Goal: Entertainment & Leisure: Consume media (video, audio)

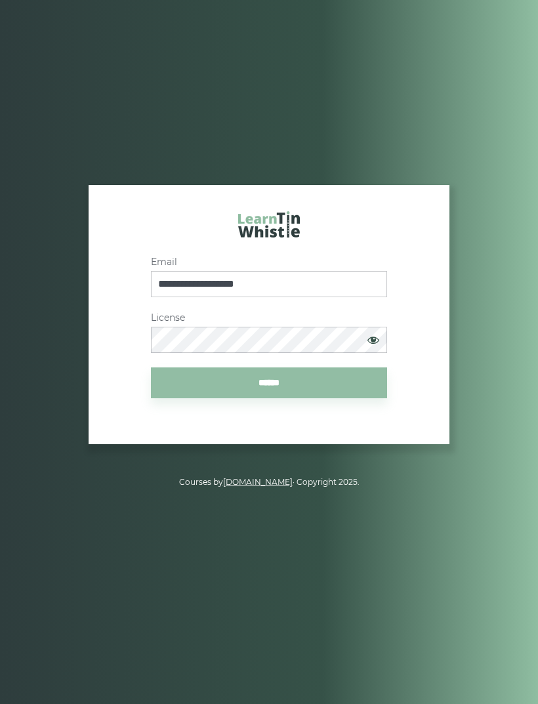
click at [330, 398] on input "******" at bounding box center [269, 383] width 236 height 31
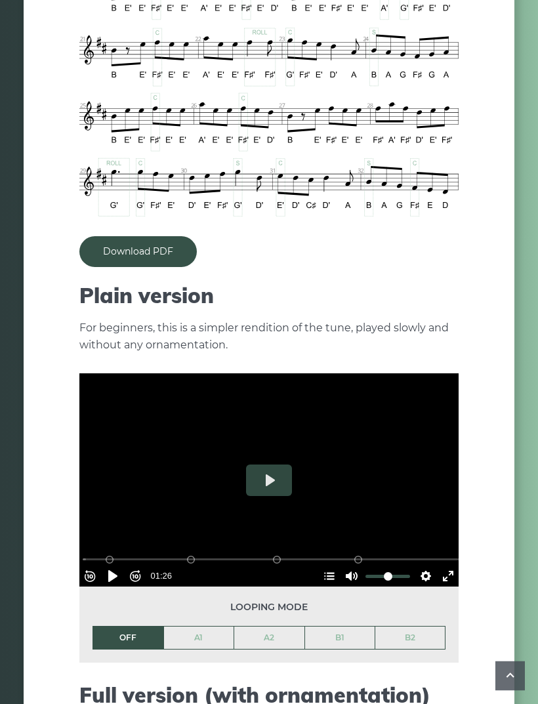
scroll to position [1030, 0]
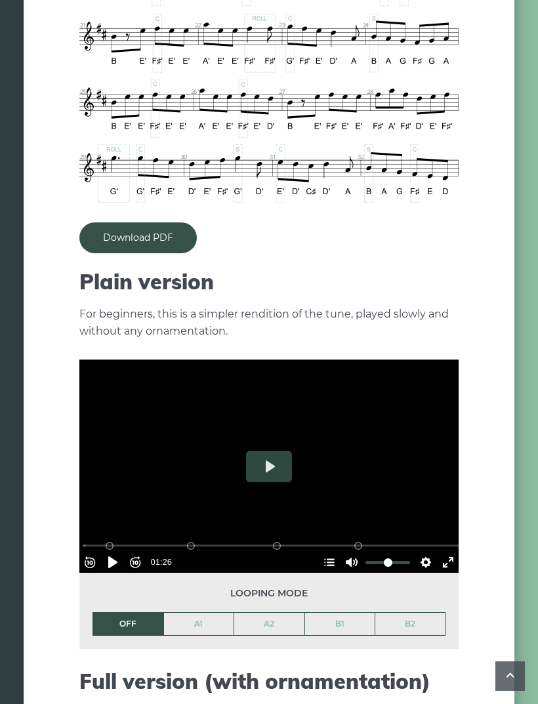
click at [267, 455] on button "Play" at bounding box center [269, 467] width 46 height 32
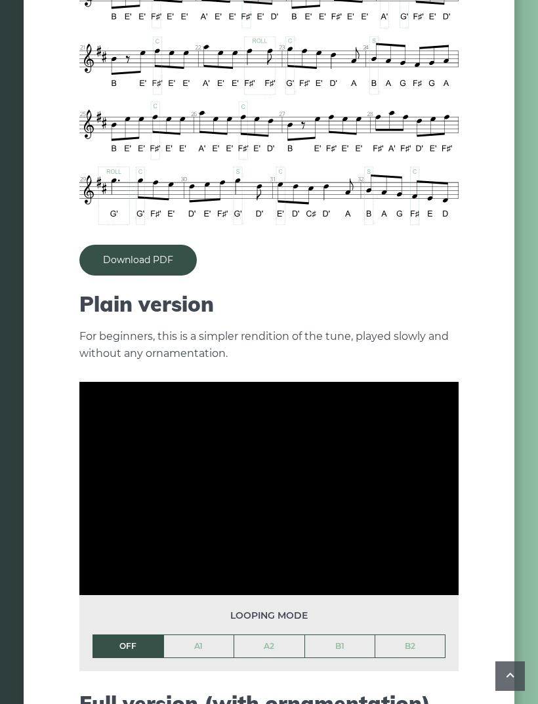
scroll to position [1005, 0]
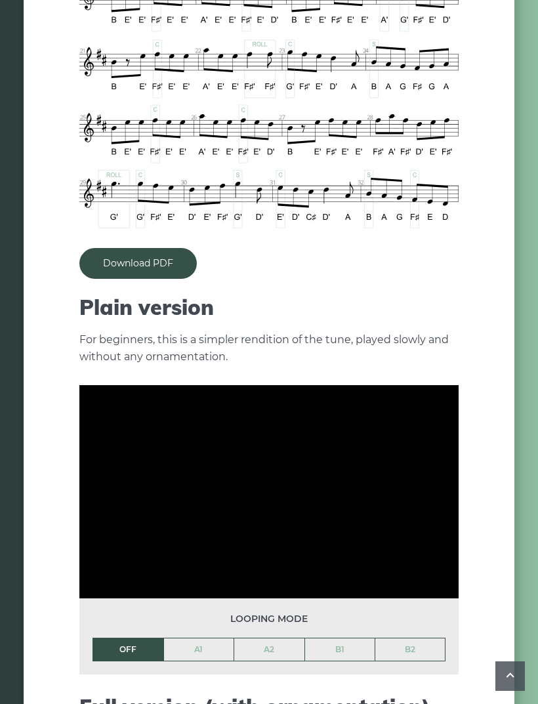
click at [202, 639] on link "A1" at bounding box center [199, 650] width 70 height 22
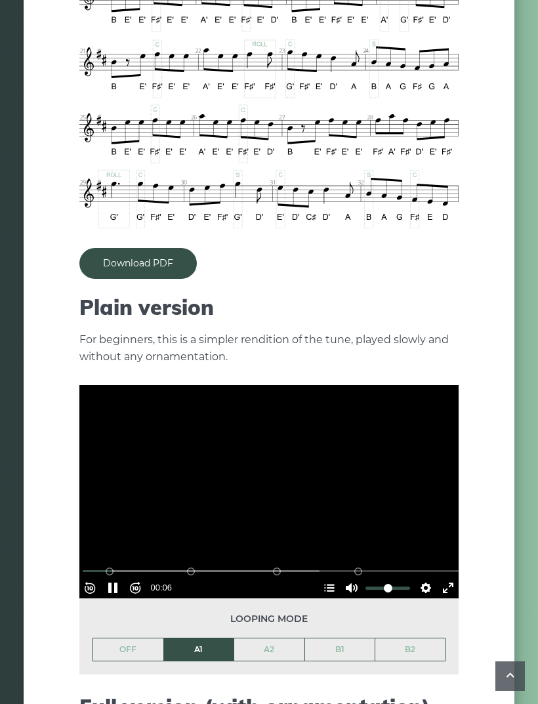
click at [121, 578] on button "Pause Play" at bounding box center [112, 588] width 21 height 21
click at [387, 643] on link "B2" at bounding box center [410, 650] width 70 height 22
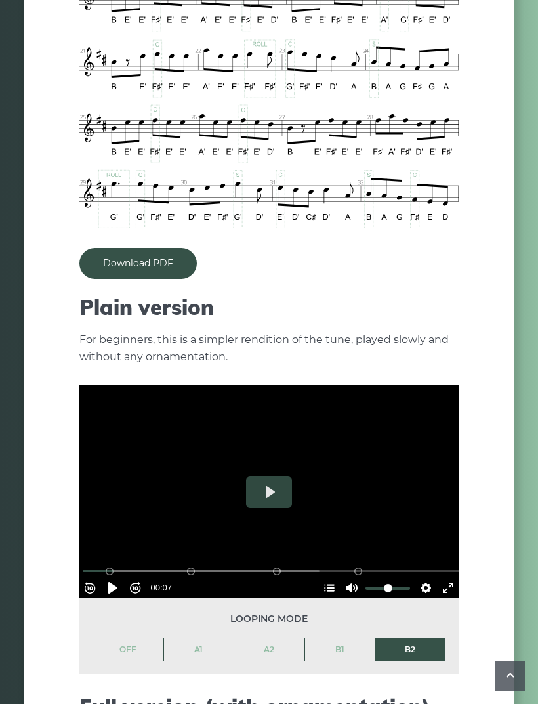
click at [130, 639] on link "OFF" at bounding box center [128, 650] width 70 height 22
click at [270, 639] on link "A2" at bounding box center [269, 650] width 70 height 22
click at [201, 639] on link "A1" at bounding box center [199, 650] width 70 height 22
click at [279, 476] on button "Play" at bounding box center [269, 492] width 46 height 32
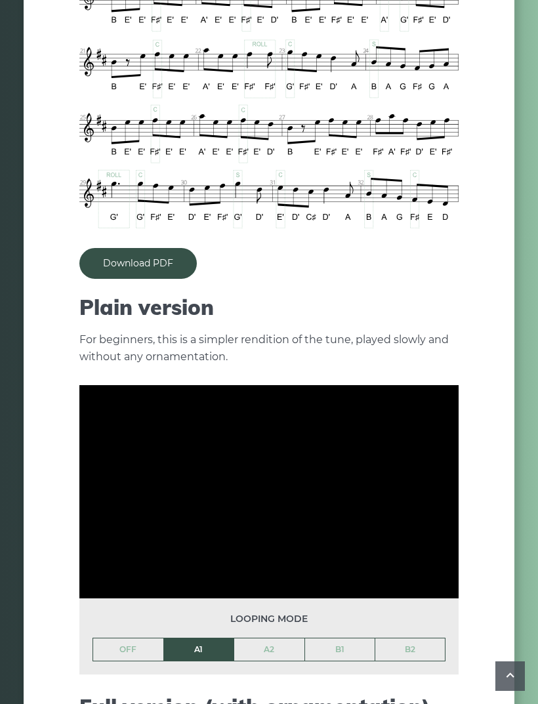
click at [137, 639] on link "OFF" at bounding box center [128, 650] width 70 height 22
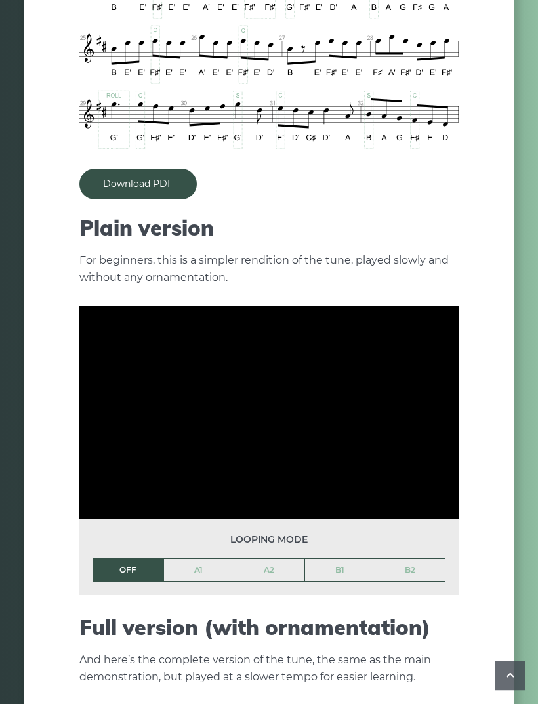
scroll to position [1084, 0]
click at [217, 559] on link "A1" at bounding box center [199, 570] width 70 height 22
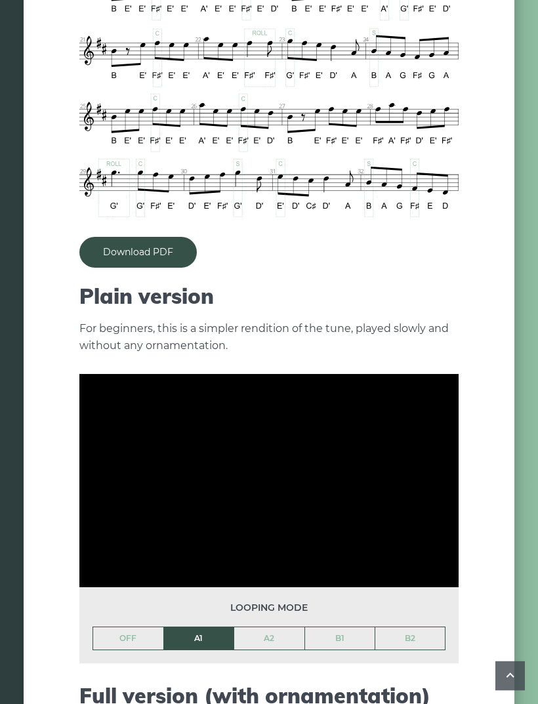
scroll to position [1017, 0]
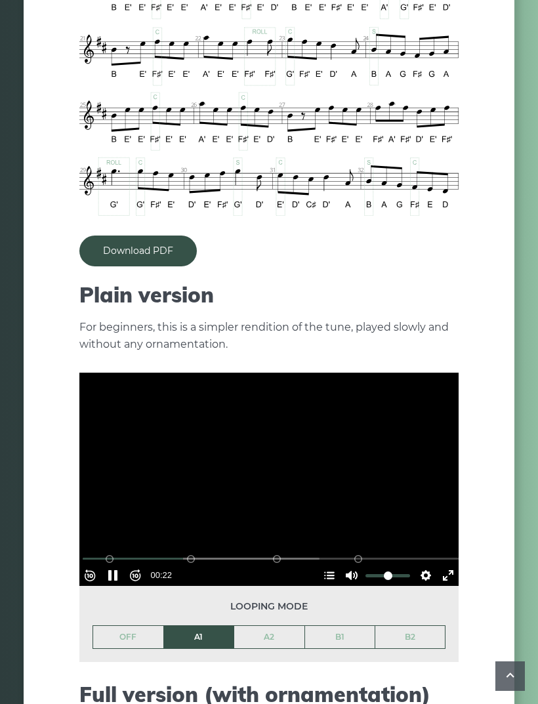
click at [286, 473] on div at bounding box center [268, 479] width 379 height 213
click at [113, 565] on button "Pause Play" at bounding box center [112, 575] width 21 height 21
type input "*****"
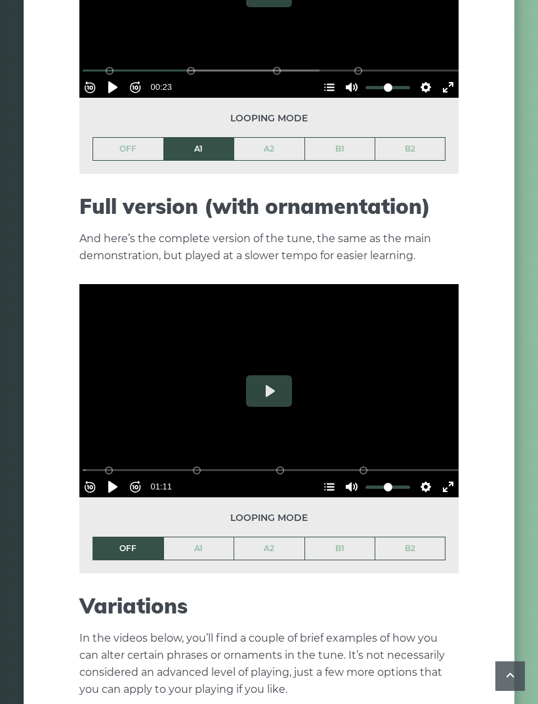
scroll to position [1513, 0]
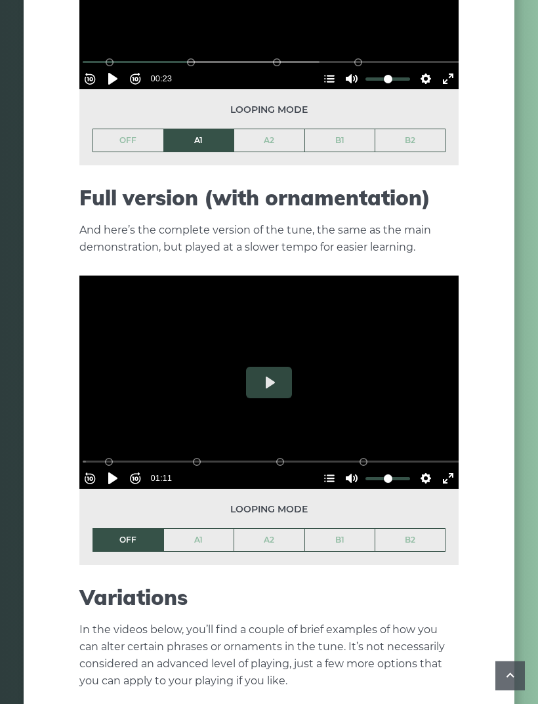
click at [273, 368] on button "Play" at bounding box center [269, 384] width 46 height 32
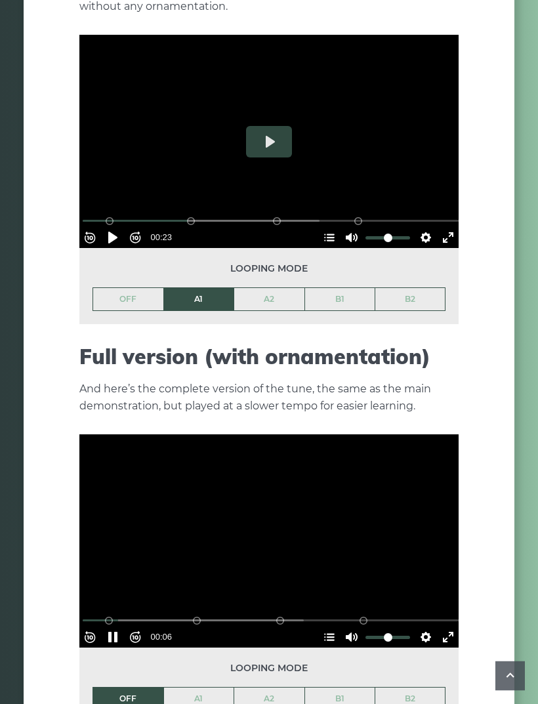
scroll to position [1355, 0]
click at [294, 523] on div at bounding box center [268, 540] width 379 height 213
click at [279, 524] on div at bounding box center [268, 540] width 379 height 213
click at [134, 627] on button "Forward 10s" at bounding box center [135, 637] width 21 height 21
type input "*****"
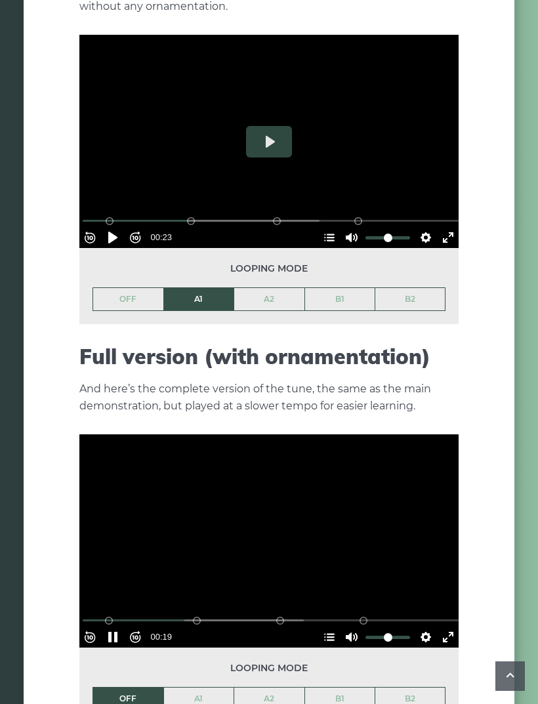
click at [122, 627] on button "Pause Play" at bounding box center [112, 637] width 21 height 21
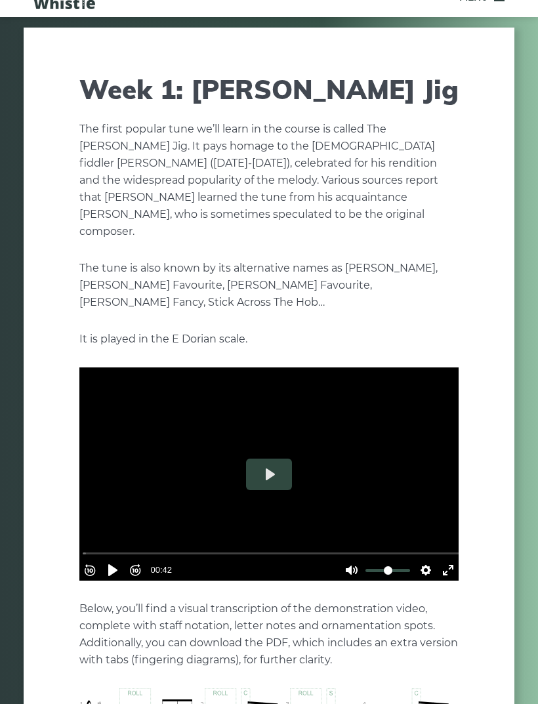
scroll to position [25, 0]
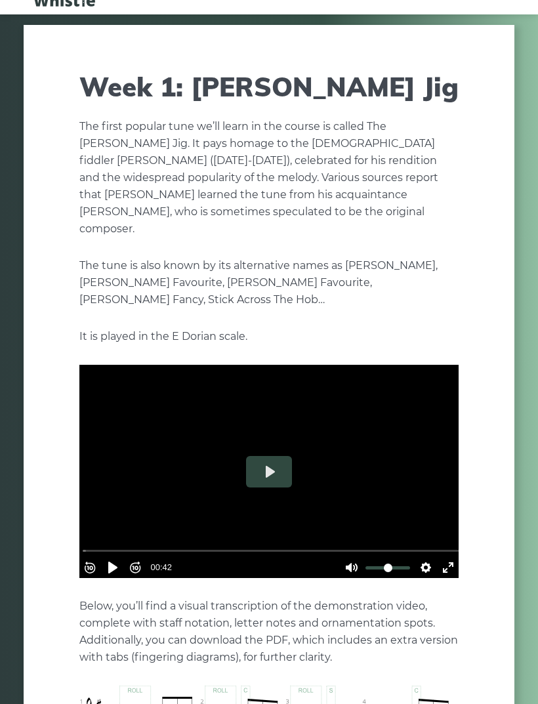
click at [280, 456] on button "Play" at bounding box center [269, 472] width 46 height 32
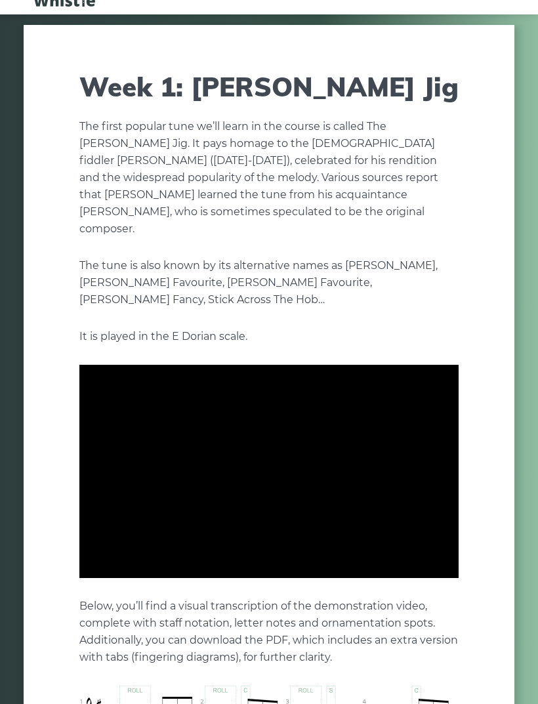
type input "***"
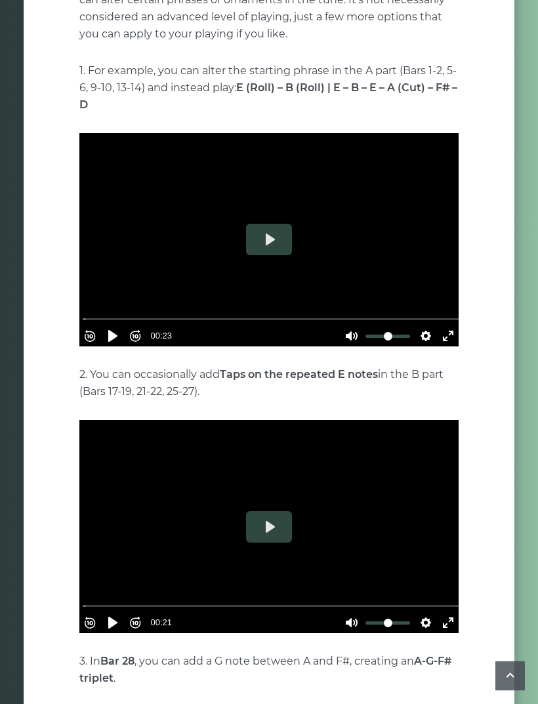
scroll to position [2206, 0]
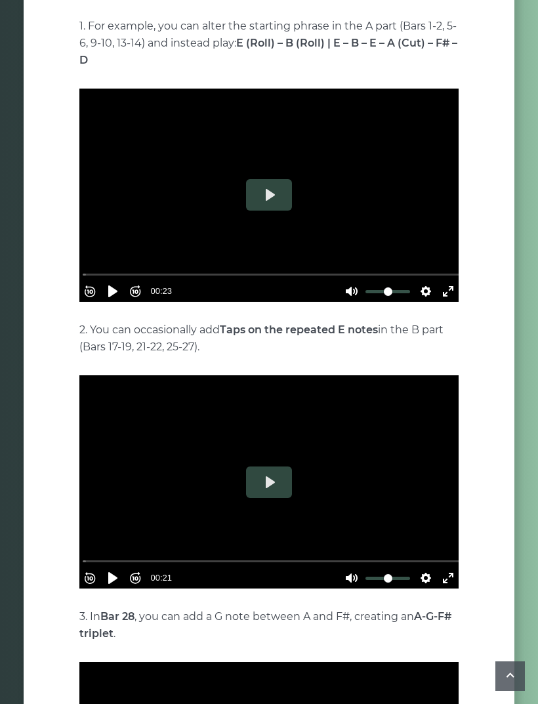
click at [281, 188] on button "Play" at bounding box center [269, 195] width 46 height 32
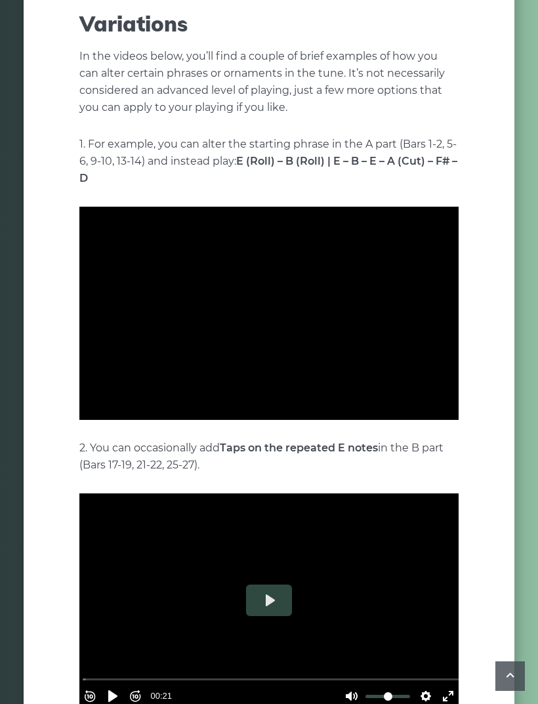
scroll to position [2079, 0]
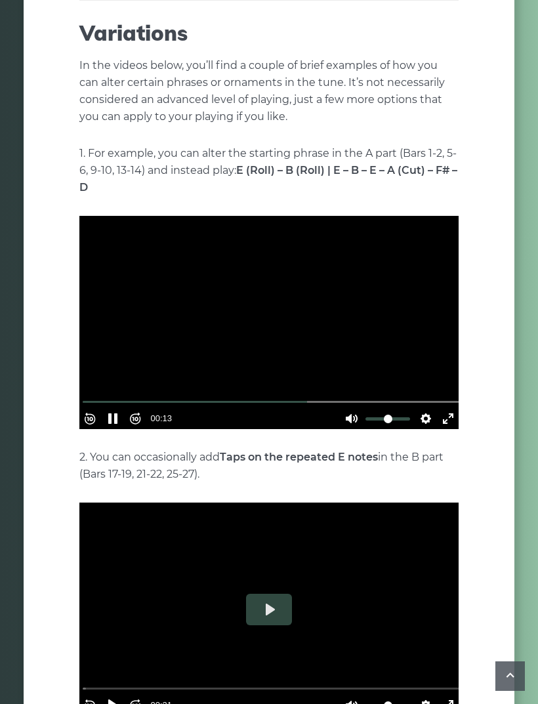
click at [121, 408] on button "Pause Play" at bounding box center [112, 418] width 21 height 21
type input "*****"
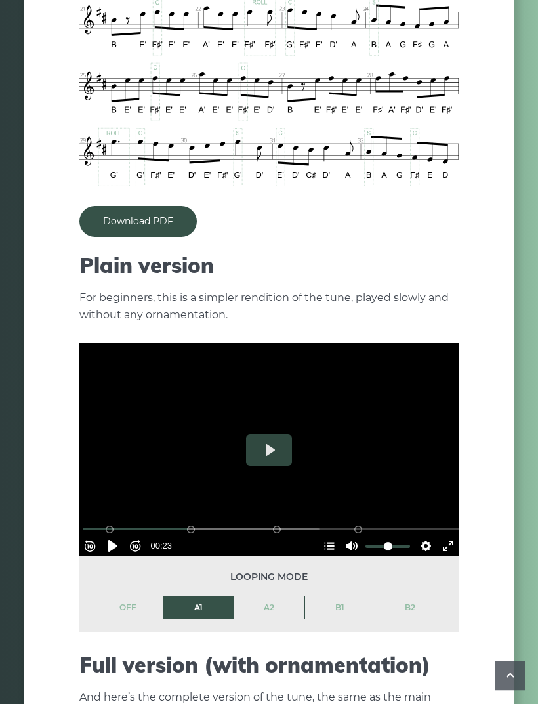
click at [274, 435] on button "Play" at bounding box center [269, 451] width 46 height 32
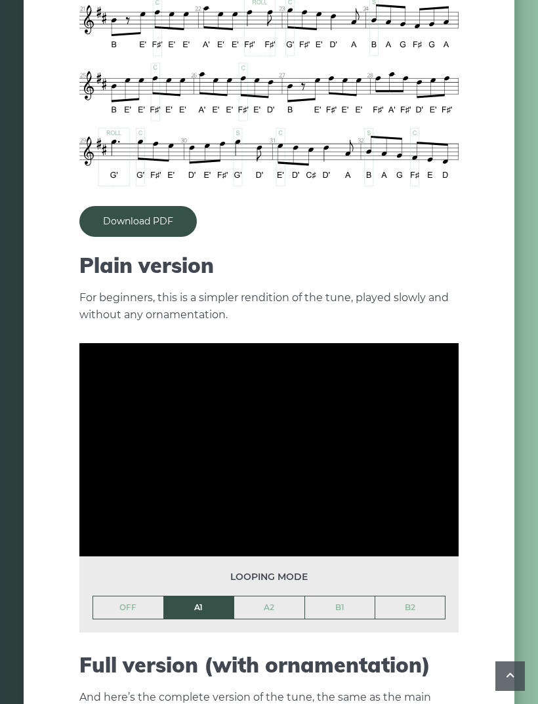
click at [138, 597] on link "OFF" at bounding box center [128, 608] width 70 height 22
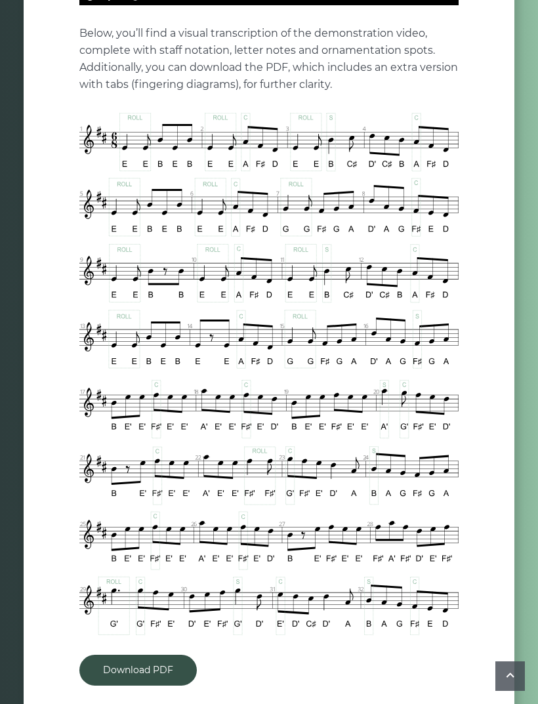
scroll to position [599, 0]
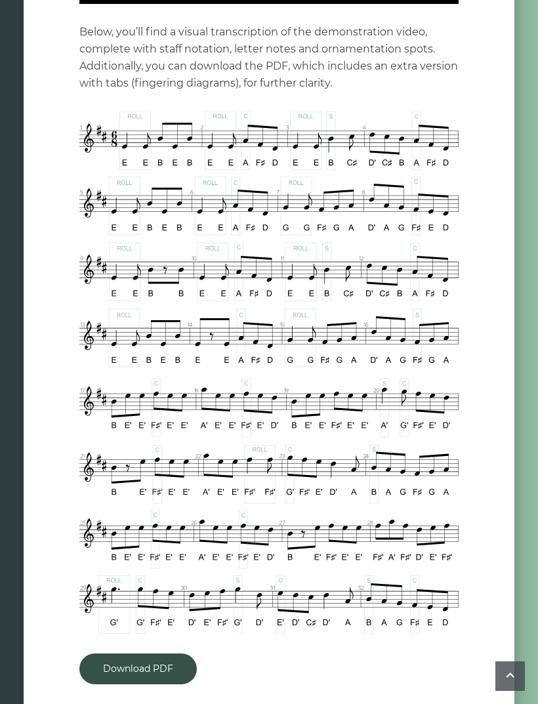
click at [297, 484] on img at bounding box center [268, 373] width 379 height 522
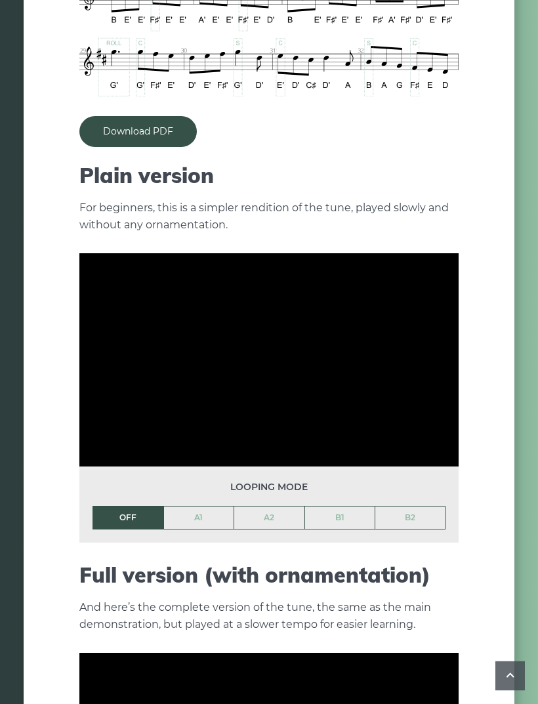
scroll to position [1137, 0]
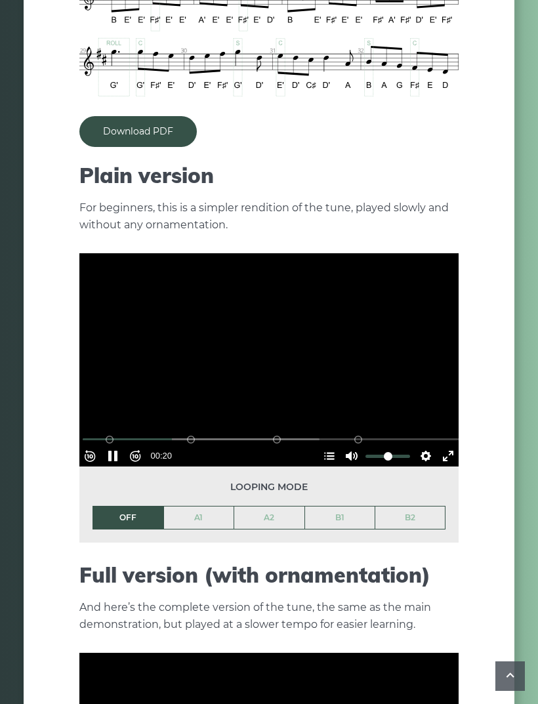
click at [123, 446] on button "Pause Play" at bounding box center [112, 456] width 21 height 21
type input "*****"
